Goal: Download file/media

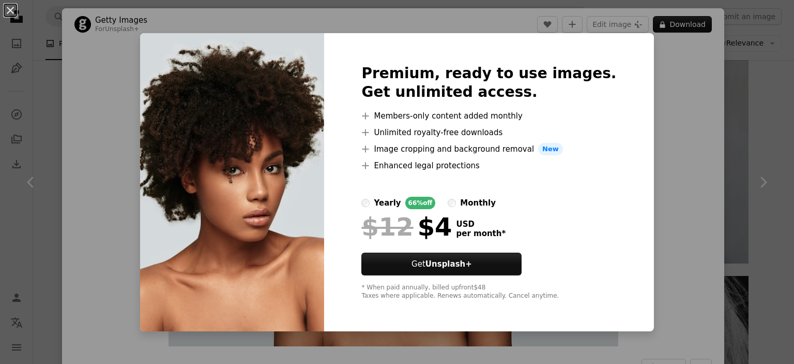
scroll to position [414, 0]
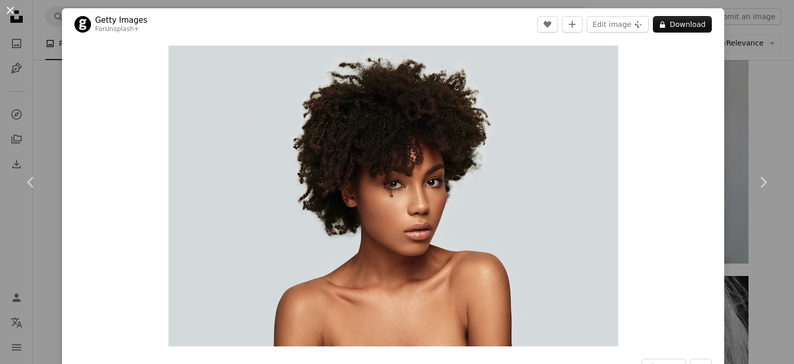
click at [10, 9] on button "An X shape" at bounding box center [10, 10] width 12 height 12
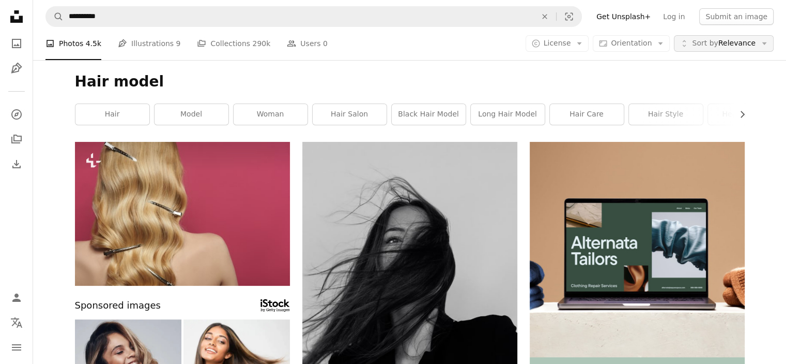
click at [762, 41] on icon "Arrow down" at bounding box center [764, 43] width 9 height 9
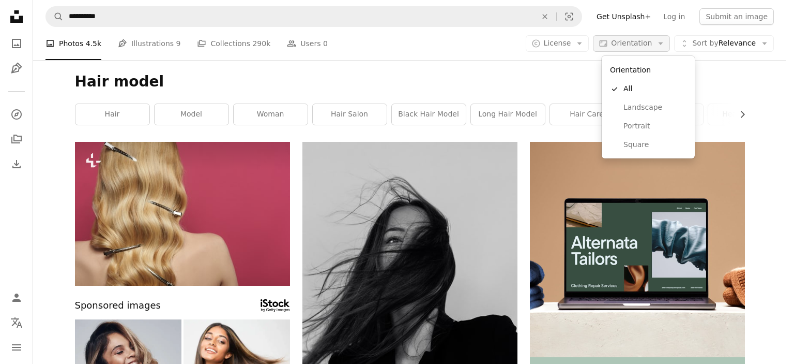
click at [652, 42] on span "Orientation" at bounding box center [631, 43] width 41 height 8
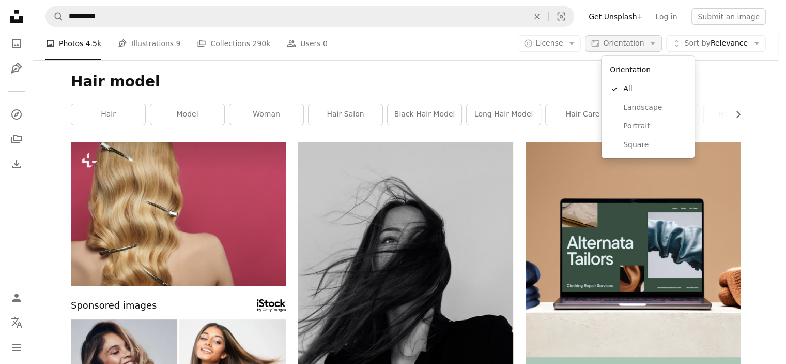
click at [644, 42] on span "Orientation" at bounding box center [623, 43] width 41 height 8
